Goal: Find contact information: Find contact information

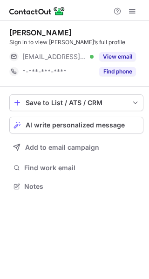
scroll to position [180, 149]
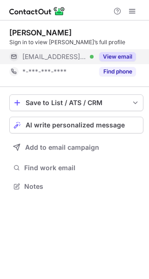
click at [113, 56] on button "View email" at bounding box center [117, 56] width 37 height 9
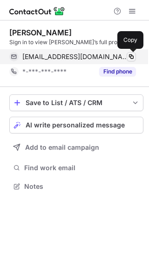
click at [132, 54] on span at bounding box center [130, 56] width 7 height 7
